Goal: Task Accomplishment & Management: Use online tool/utility

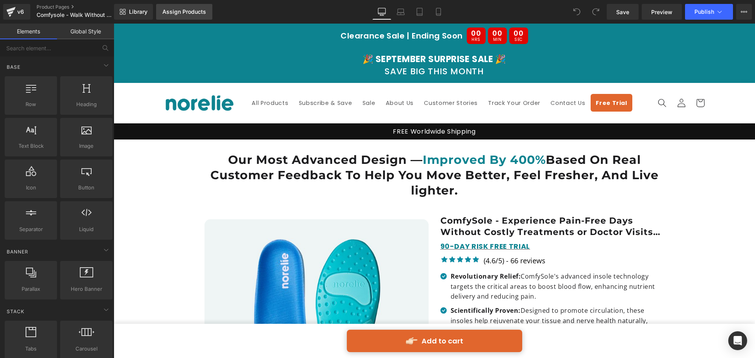
click at [184, 15] on link "Assign Products" at bounding box center [184, 12] width 56 height 16
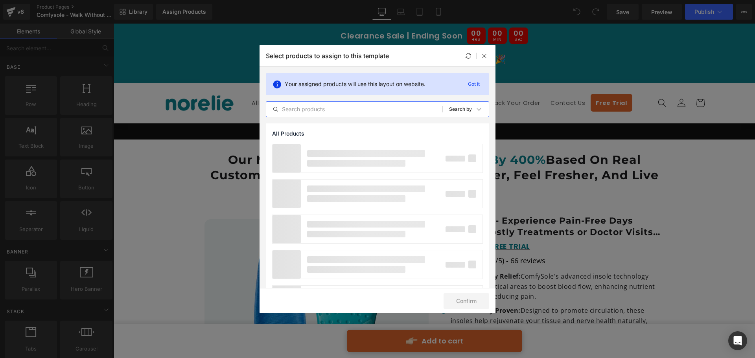
click at [384, 107] on input "text" at bounding box center [354, 109] width 176 height 9
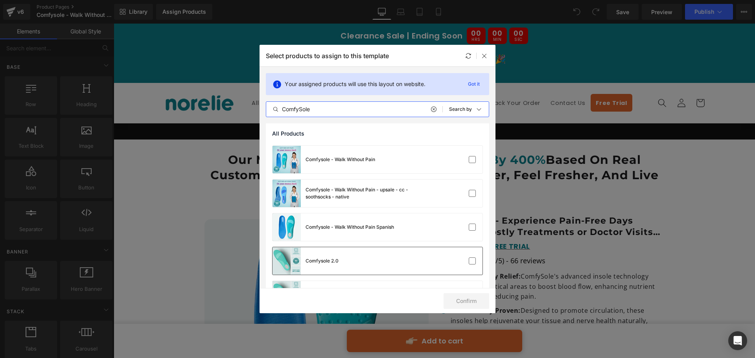
scroll to position [64, 0]
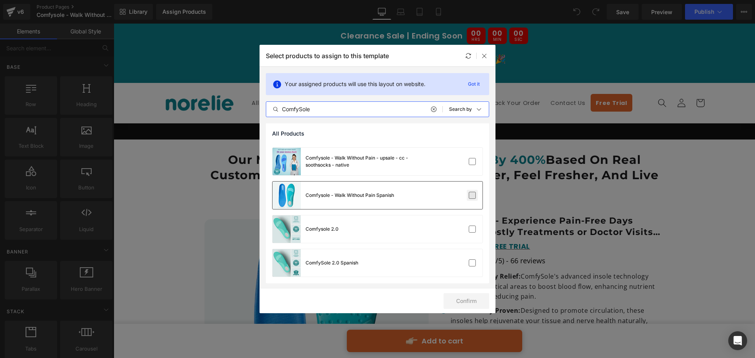
type input "ComfySole"
click at [470, 196] on label at bounding box center [472, 195] width 7 height 7
click at [473, 196] on input "checkbox" at bounding box center [473, 196] width 0 height 0
click at [473, 300] on button "Confirm" at bounding box center [467, 302] width 46 height 16
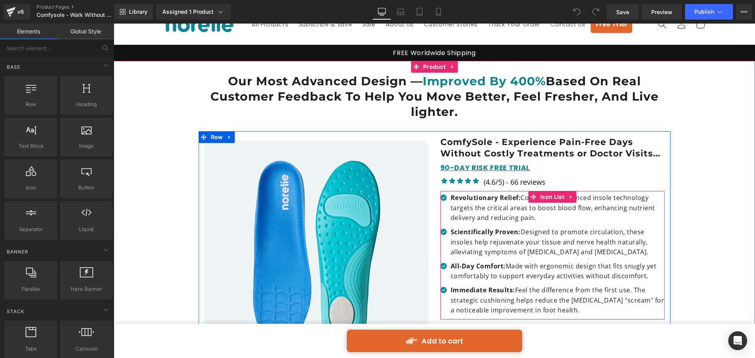
scroll to position [236, 0]
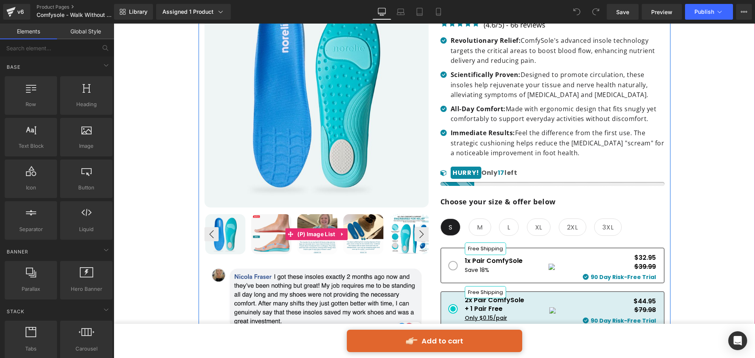
drag, startPoint x: 275, startPoint y: 229, endPoint x: 284, endPoint y: 228, distance: 10.0
click at [275, 229] on img at bounding box center [271, 234] width 40 height 40
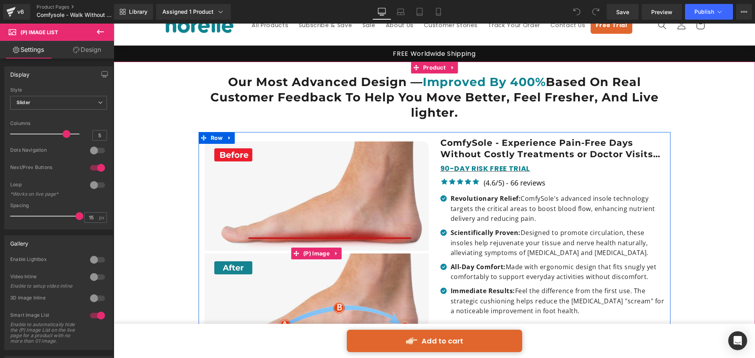
scroll to position [39, 0]
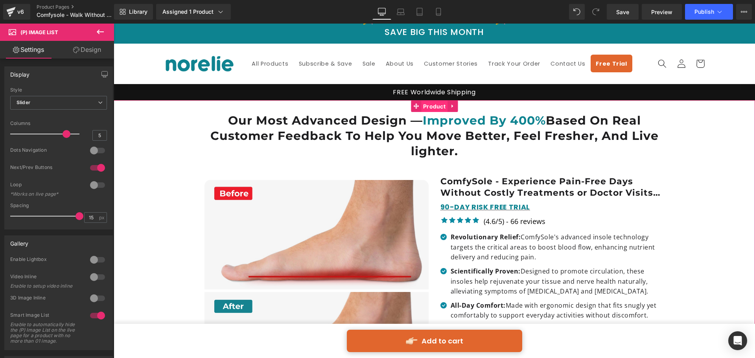
click at [425, 109] on span "Product" at bounding box center [434, 107] width 26 height 12
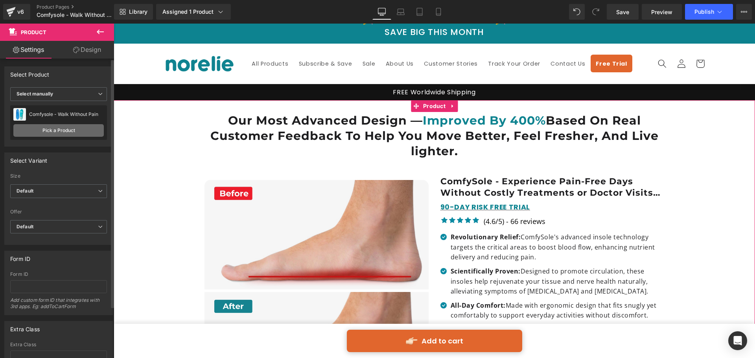
click at [61, 131] on link "Pick a Product" at bounding box center [58, 130] width 90 height 13
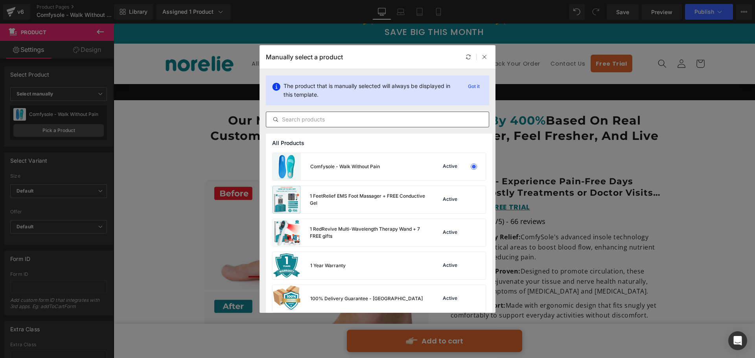
click at [359, 112] on div at bounding box center [377, 120] width 223 height 16
click at [356, 117] on input "text" at bounding box center [377, 119] width 223 height 9
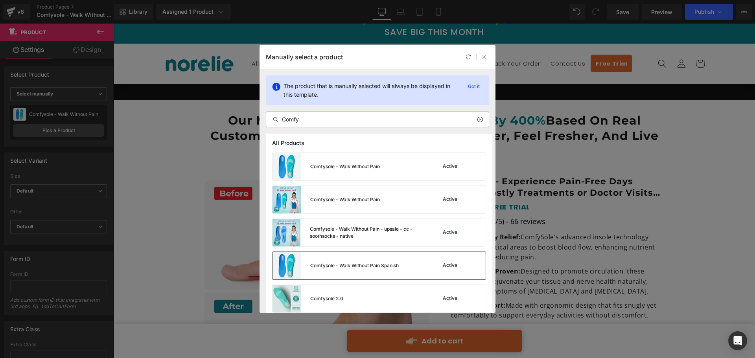
type input "Comfy"
click at [390, 263] on div "Comfysole - Walk Without Pain Spanish" at bounding box center [354, 265] width 89 height 7
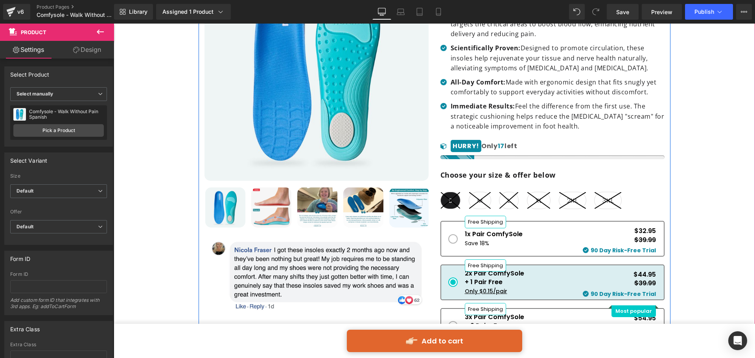
scroll to position [275, 0]
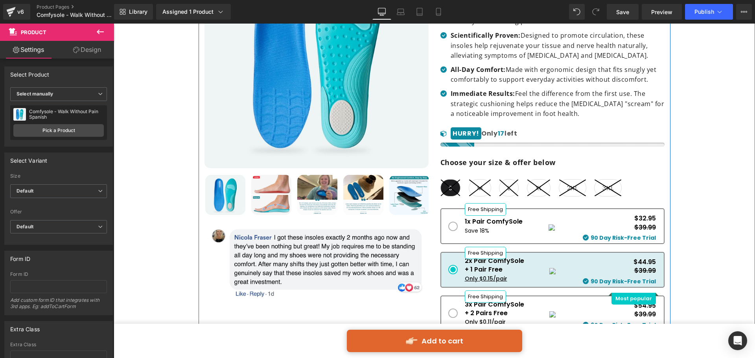
click at [273, 195] on img at bounding box center [271, 195] width 40 height 40
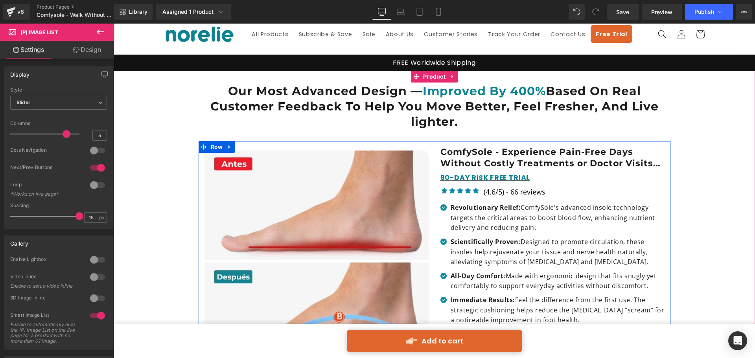
scroll to position [0, 0]
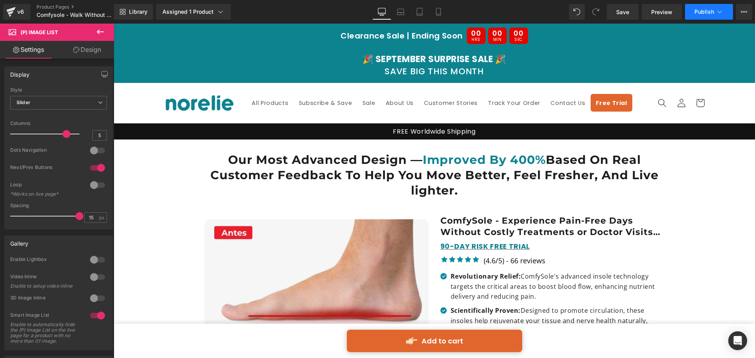
click at [700, 11] on span "Publish" at bounding box center [705, 12] width 20 height 6
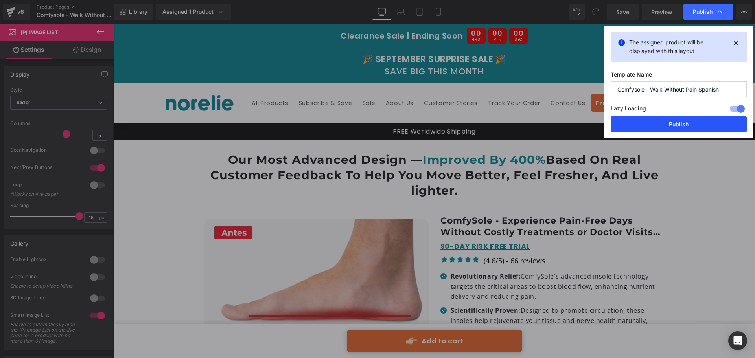
click at [657, 124] on button "Publish" at bounding box center [679, 124] width 136 height 16
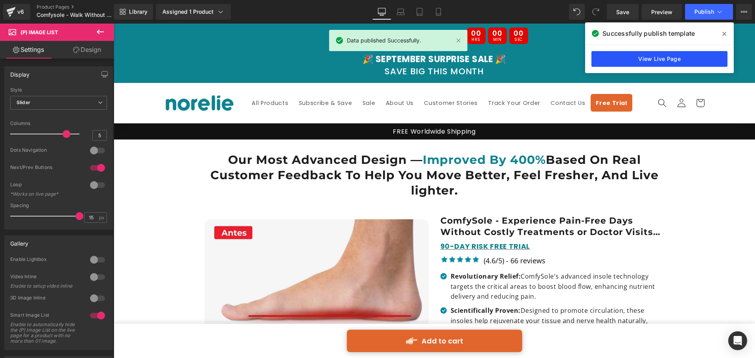
click at [691, 57] on link "View Live Page" at bounding box center [660, 59] width 136 height 16
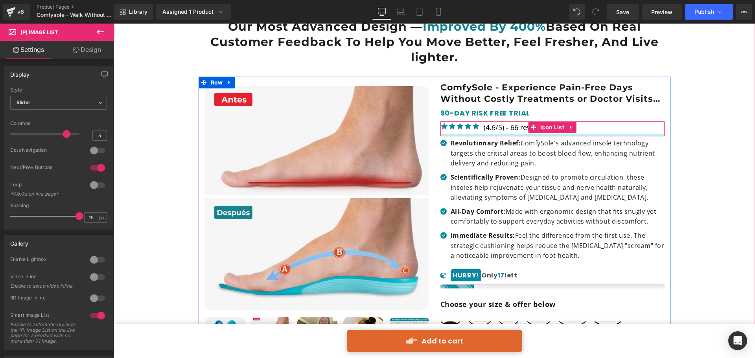
scroll to position [236, 0]
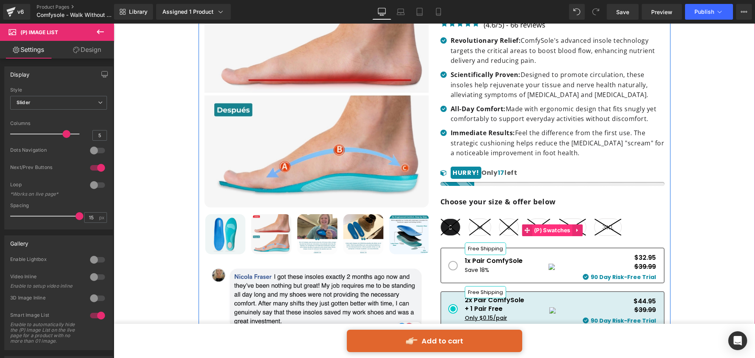
click at [541, 231] on span "(P) Swatches" at bounding box center [552, 231] width 41 height 12
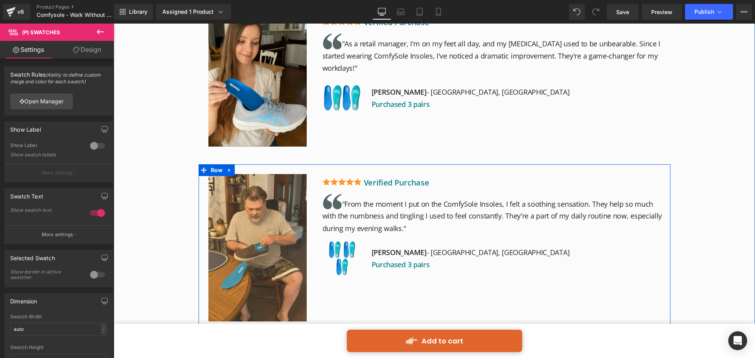
scroll to position [1810, 0]
